Goal: Navigation & Orientation: Go to known website

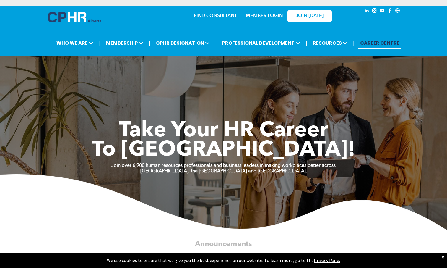
click at [270, 22] on div "MEMBER LOGIN" at bounding box center [251, 15] width 54 height 19
click at [274, 18] on link "MEMBER LOGIN" at bounding box center [264, 16] width 37 height 5
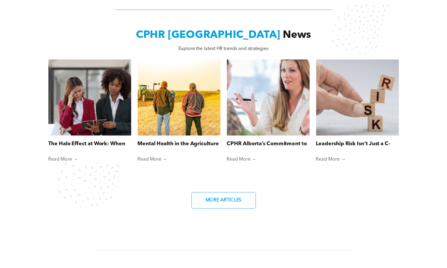
scroll to position [443, 0]
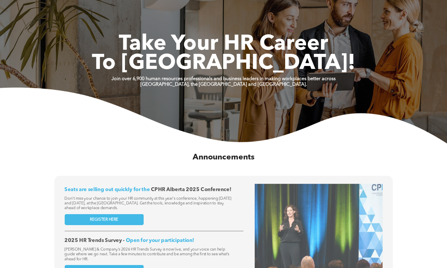
scroll to position [89, 0]
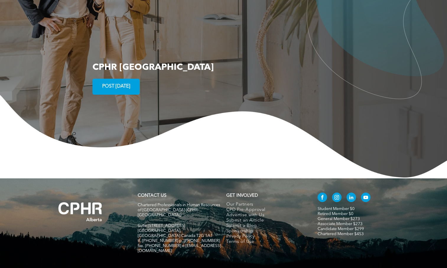
scroll to position [1101, 0]
